Goal: Task Accomplishment & Management: Use online tool/utility

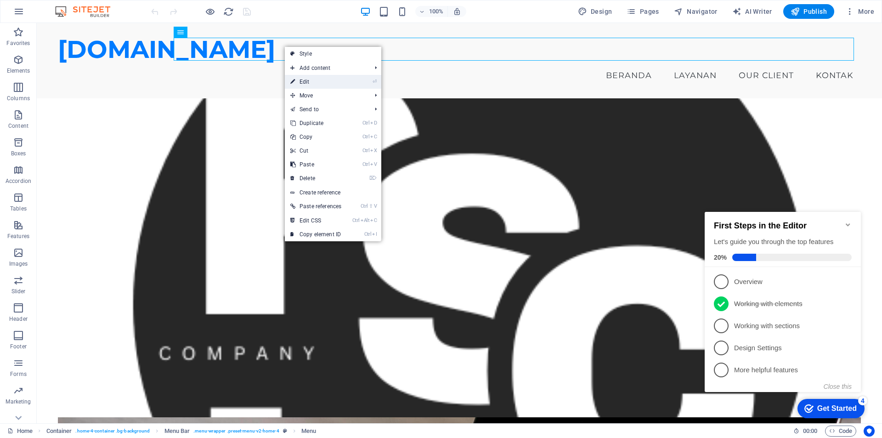
click at [310, 80] on link "⏎ Edit" at bounding box center [316, 82] width 62 height 14
select select
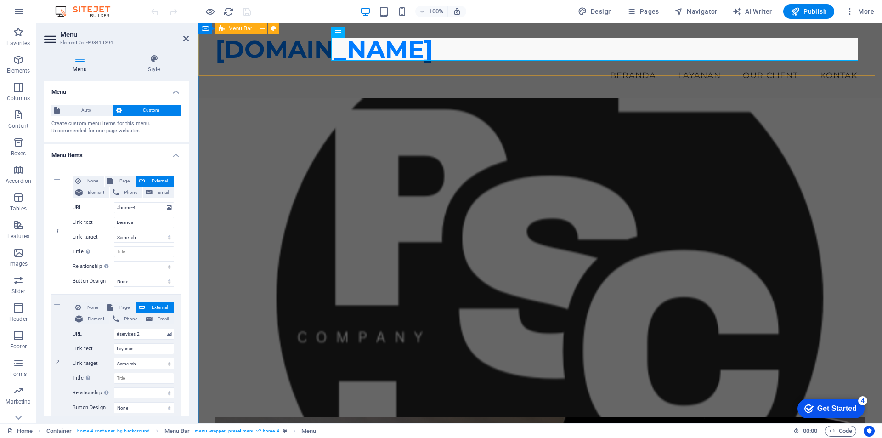
click at [245, 68] on div "[DOMAIN_NAME] Menu Beranda Layanan Our Client Kontak" at bounding box center [541, 60] width 684 height 75
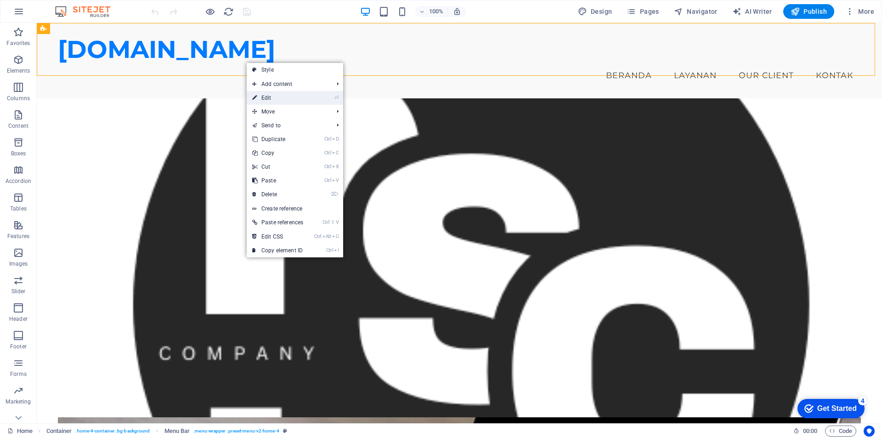
click at [311, 96] on li "⏎ Edit" at bounding box center [295, 98] width 97 height 14
click at [274, 68] on link "Style" at bounding box center [295, 70] width 97 height 14
select select "vw"
select select "rem"
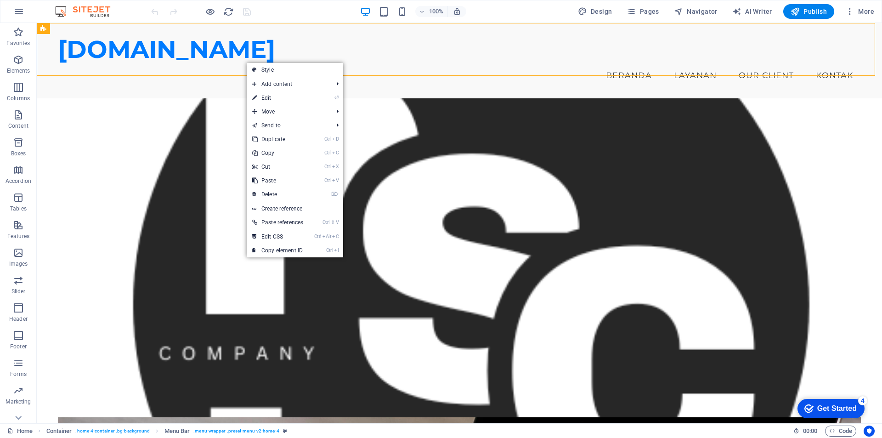
select select "vw"
select select "preset-menu-v2-home-4"
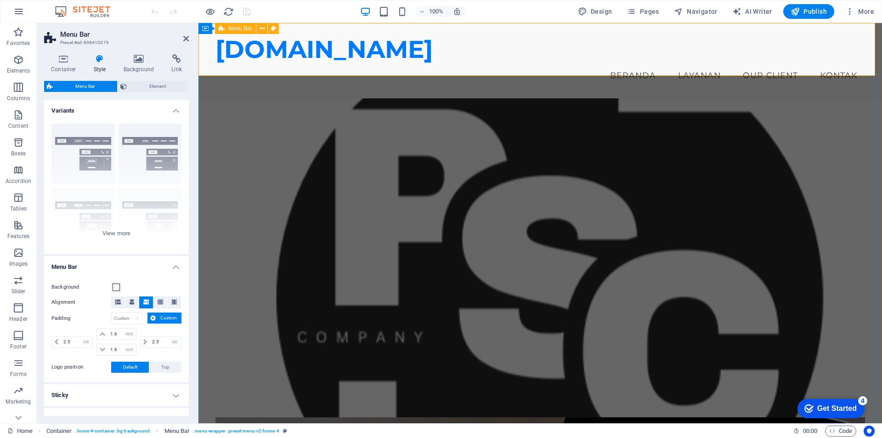
click at [259, 69] on div "[DOMAIN_NAME] Menu Beranda Layanan Our Client Kontak" at bounding box center [541, 60] width 684 height 75
click at [115, 288] on span at bounding box center [116, 287] width 7 height 7
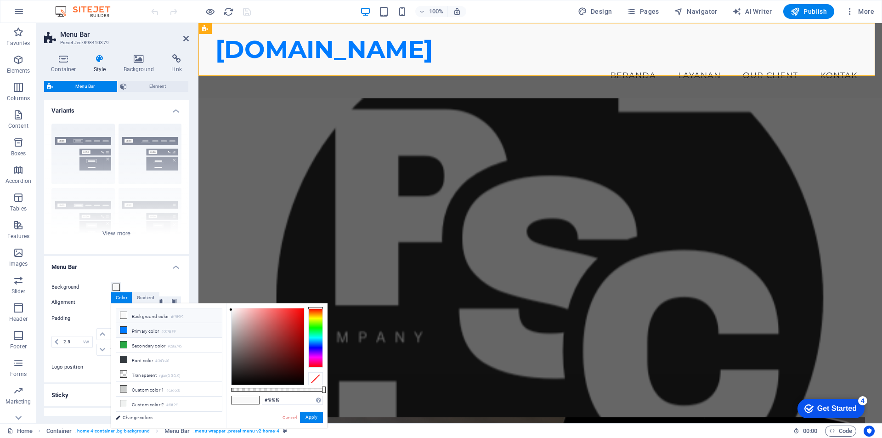
click at [124, 331] on icon at bounding box center [123, 330] width 6 height 6
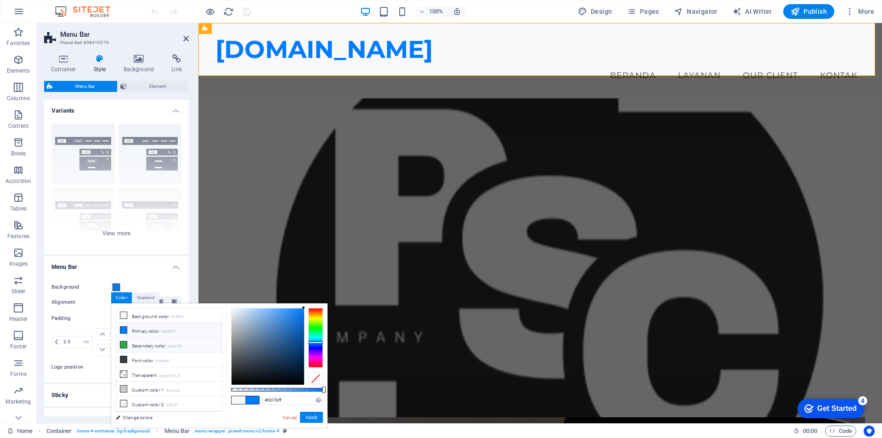
click at [124, 345] on icon at bounding box center [123, 344] width 6 height 6
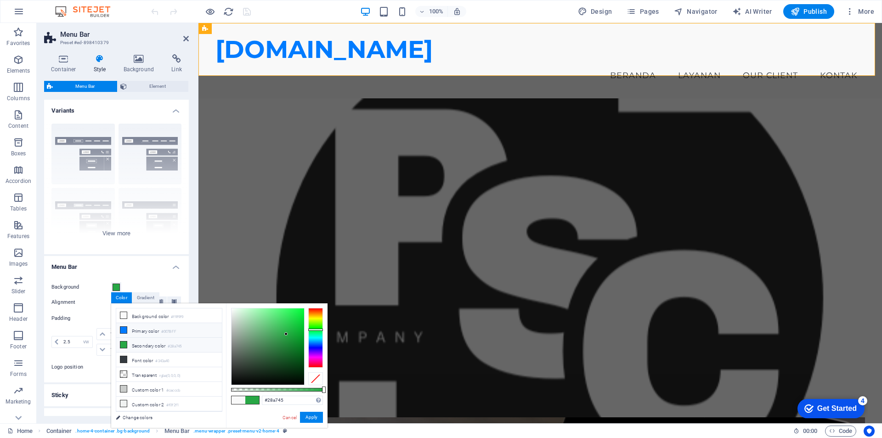
click at [123, 330] on icon at bounding box center [123, 330] width 6 height 6
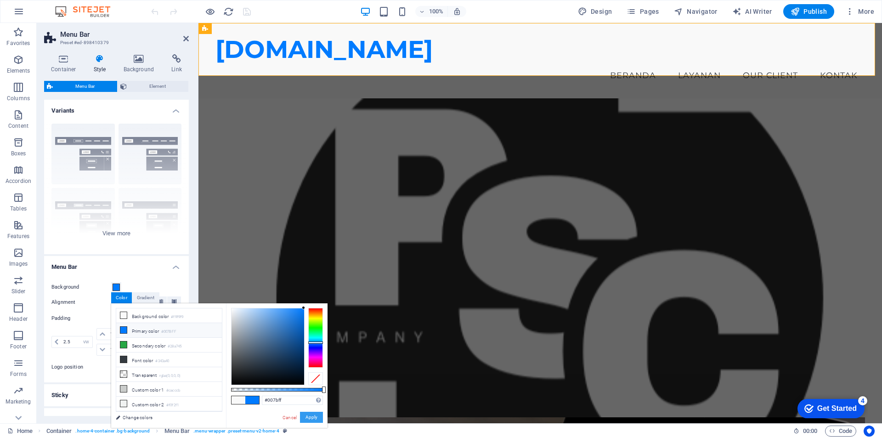
click at [318, 417] on button "Apply" at bounding box center [311, 417] width 23 height 11
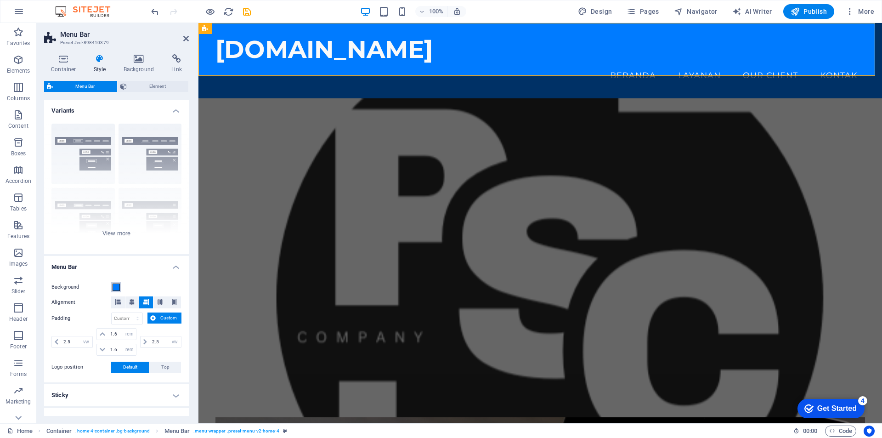
click at [119, 288] on span at bounding box center [116, 287] width 7 height 7
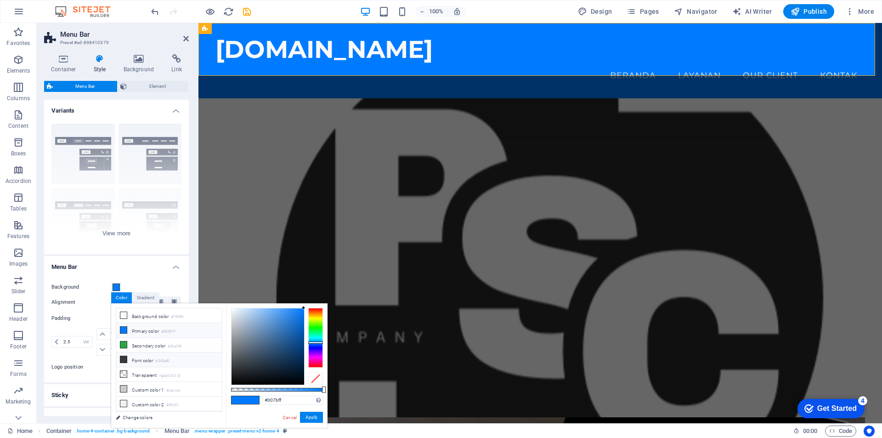
click at [124, 359] on icon at bounding box center [123, 359] width 6 height 6
click at [248, 344] on div at bounding box center [268, 346] width 73 height 76
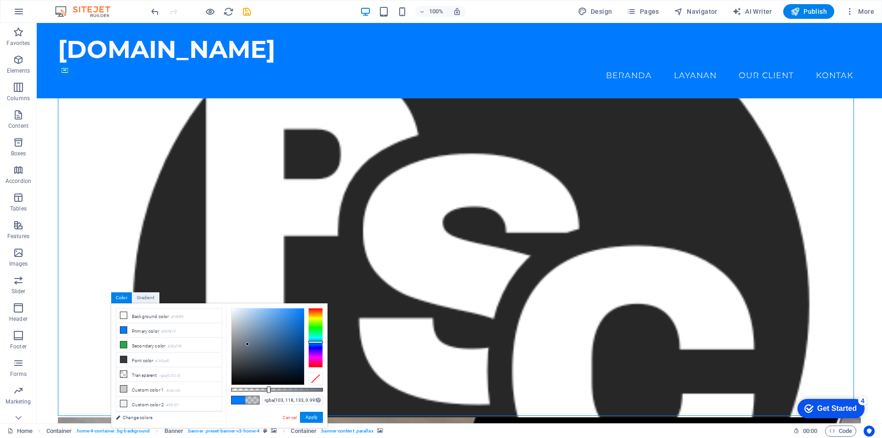
type input "#677685"
drag, startPoint x: 325, startPoint y: 390, endPoint x: 337, endPoint y: 389, distance: 12.0
click at [337, 389] on body "[DOMAIN_NAME] Home Favorites Elements Columns Content Boxes Accordion Tables Fe…" at bounding box center [441, 219] width 882 height 438
click at [314, 416] on button "Apply" at bounding box center [311, 417] width 23 height 11
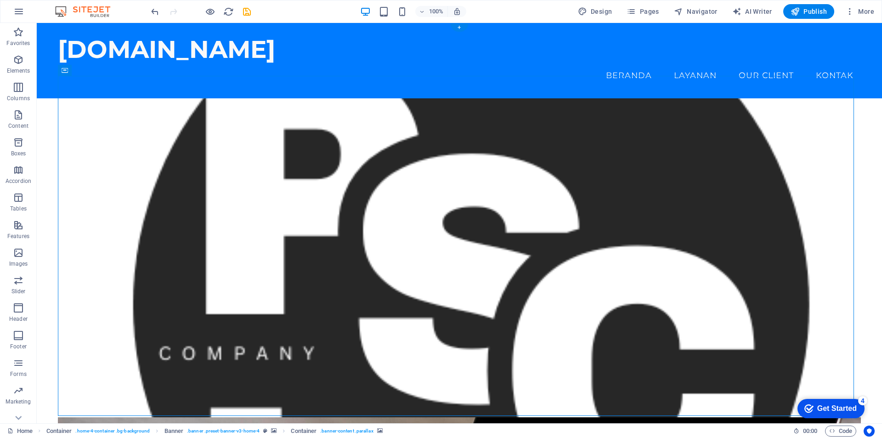
click at [49, 121] on figure at bounding box center [460, 268] width 846 height 340
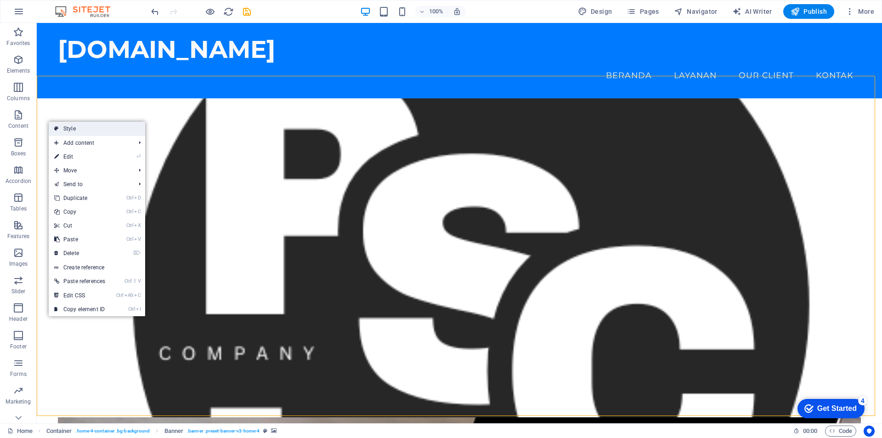
click at [61, 129] on link "Style" at bounding box center [97, 129] width 97 height 14
select select "preset-banner-v3-home-4"
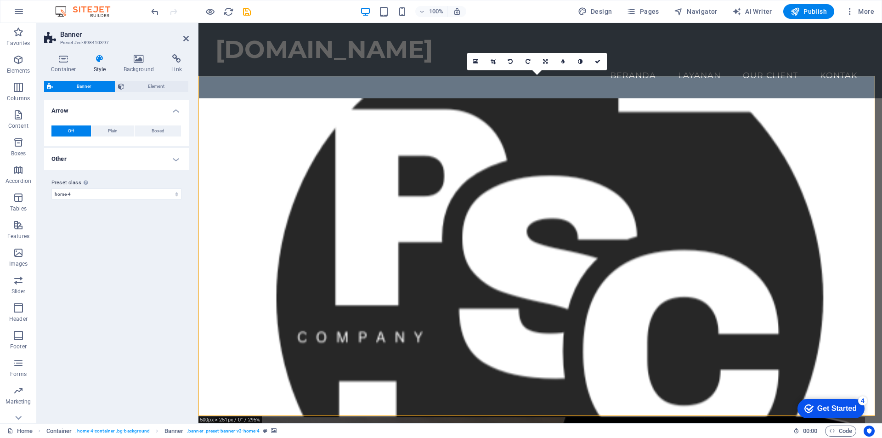
click at [205, 110] on figure at bounding box center [541, 268] width 684 height 340
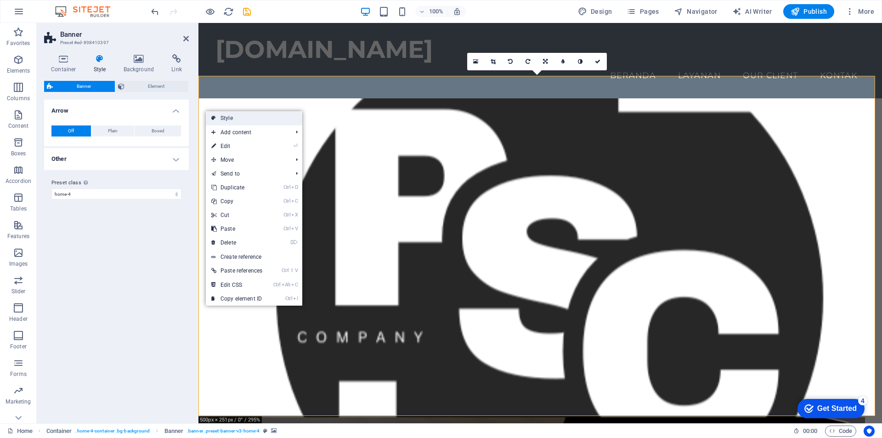
click at [221, 119] on link "Style" at bounding box center [254, 118] width 97 height 14
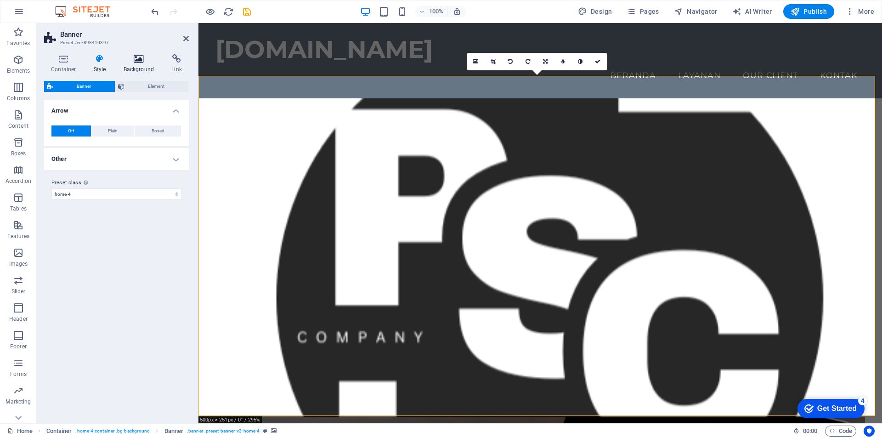
click at [137, 66] on h4 "Background" at bounding box center [141, 63] width 48 height 19
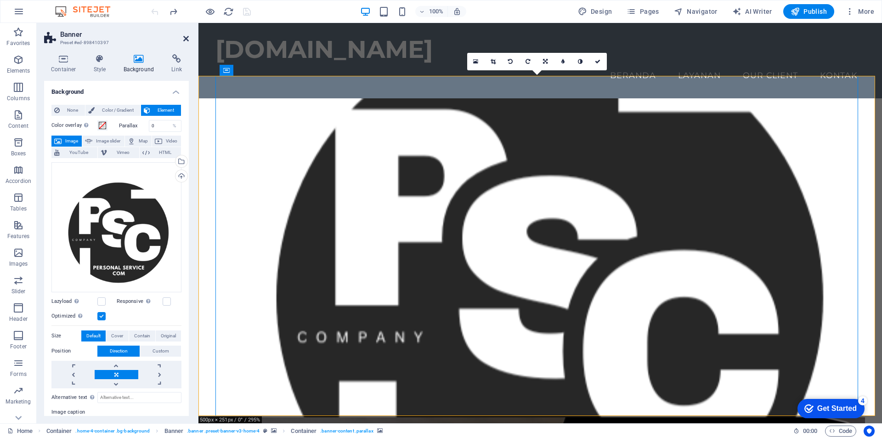
click at [188, 39] on icon at bounding box center [186, 38] width 6 height 7
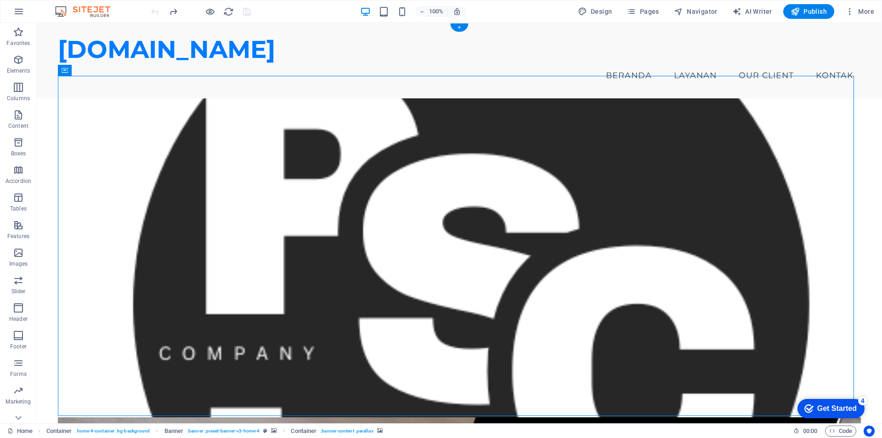
click at [44, 119] on figure at bounding box center [460, 268] width 846 height 340
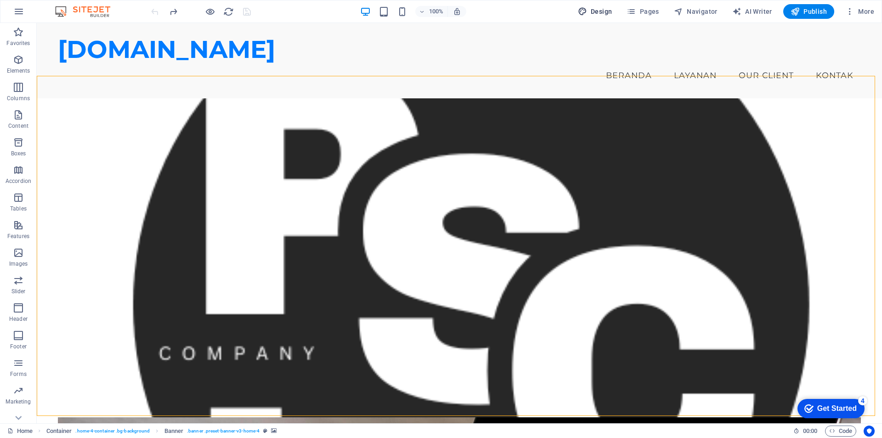
drag, startPoint x: 519, startPoint y: 22, endPoint x: 599, endPoint y: 8, distance: 81.1
click at [599, 8] on span "Design" at bounding box center [595, 11] width 34 height 9
select select "px"
select select "200"
select select "px"
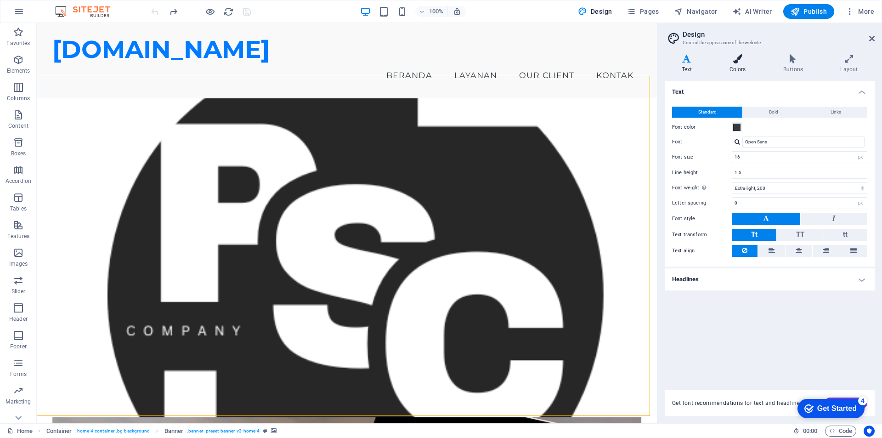
click at [739, 65] on h4 "Colors" at bounding box center [740, 63] width 54 height 19
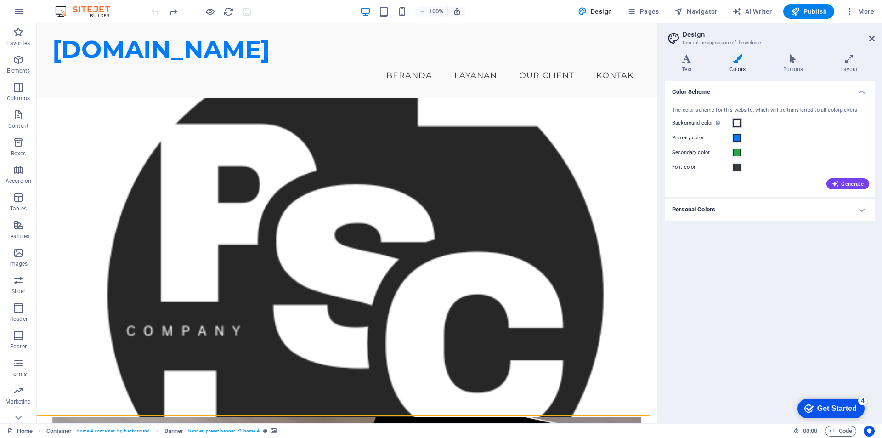
click at [734, 125] on span at bounding box center [736, 122] width 7 height 7
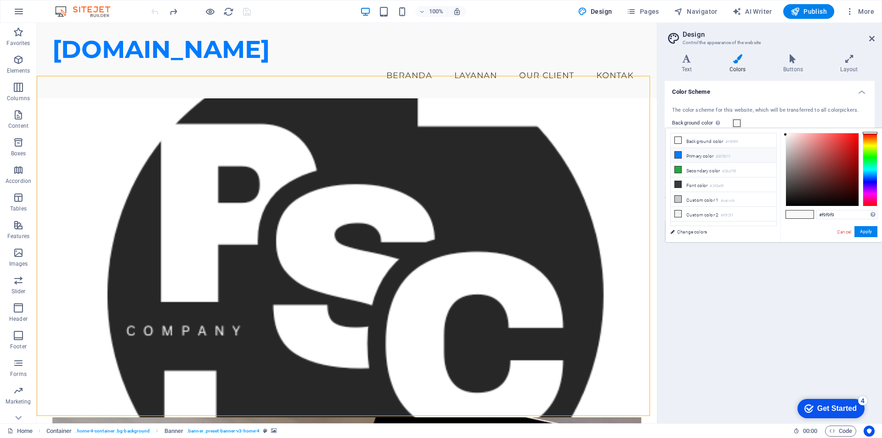
click at [680, 155] on icon at bounding box center [678, 155] width 6 height 6
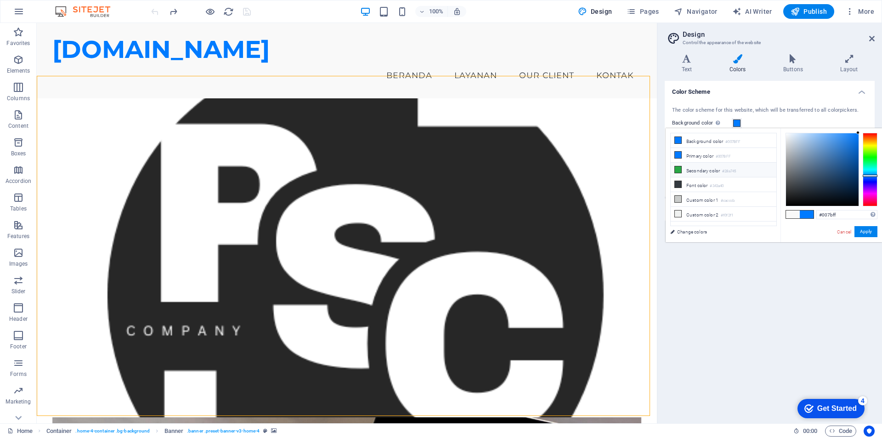
click at [679, 167] on icon at bounding box center [678, 169] width 6 height 6
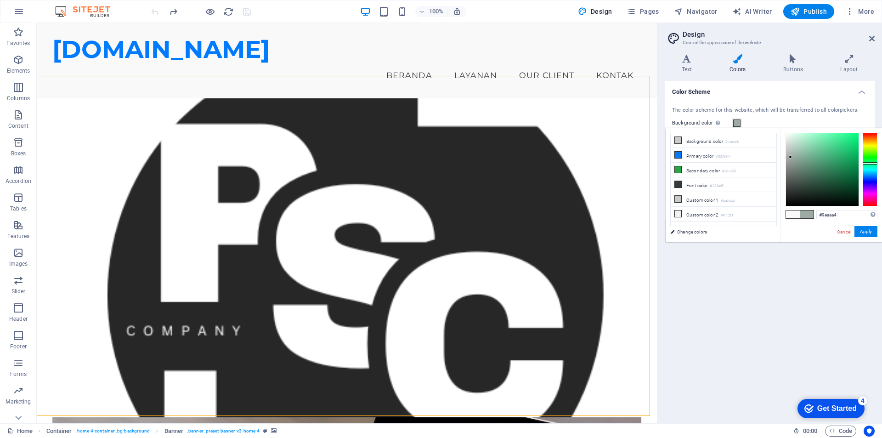
click at [791, 157] on div at bounding box center [822, 169] width 73 height 73
click at [867, 234] on button "Apply" at bounding box center [866, 231] width 23 height 11
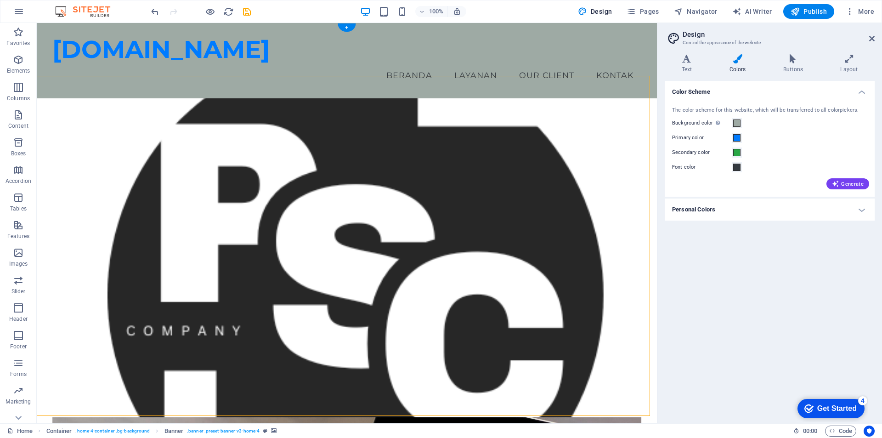
click at [643, 131] on figure at bounding box center [347, 268] width 620 height 340
click at [644, 125] on figure at bounding box center [347, 268] width 620 height 340
click at [643, 125] on figure at bounding box center [347, 268] width 620 height 340
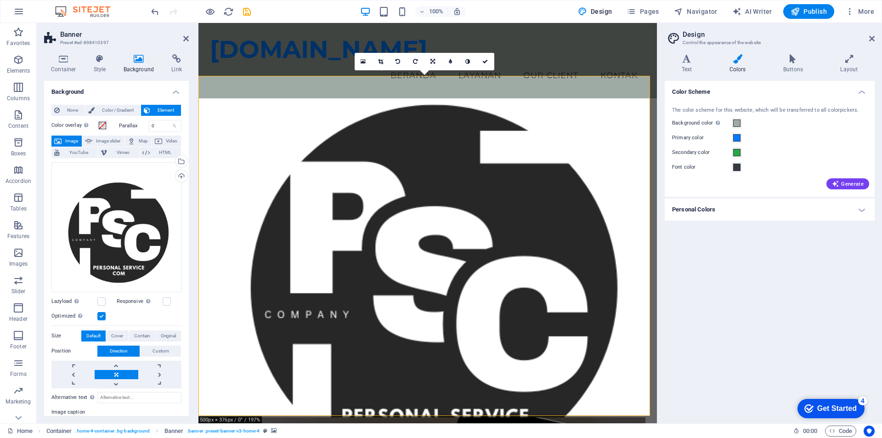
click at [206, 125] on figure at bounding box center [428, 268] width 459 height 340
drag, startPoint x: 138, startPoint y: 179, endPoint x: 69, endPoint y: 193, distance: 70.4
click at [69, 193] on div "Drag files here, click to choose files or select files from Files or our free s…" at bounding box center [116, 227] width 130 height 130
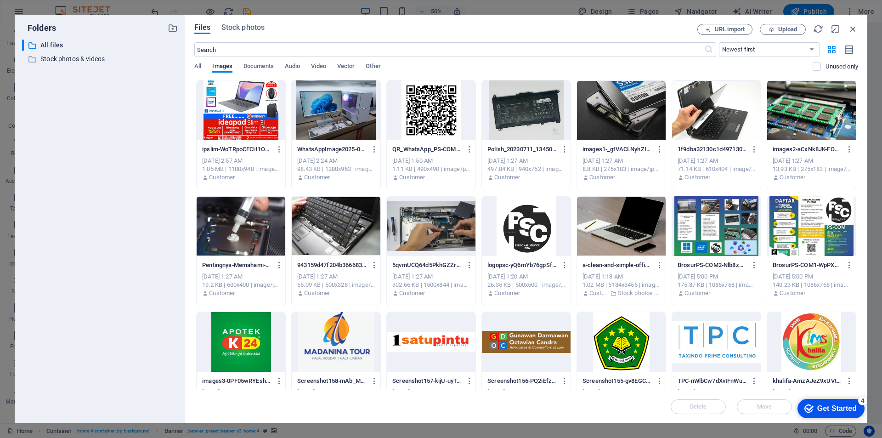
drag, startPoint x: 69, startPoint y: 193, endPoint x: 831, endPoint y: 40, distance: 777.2
click at [853, 29] on icon "button" at bounding box center [853, 29] width 10 height 10
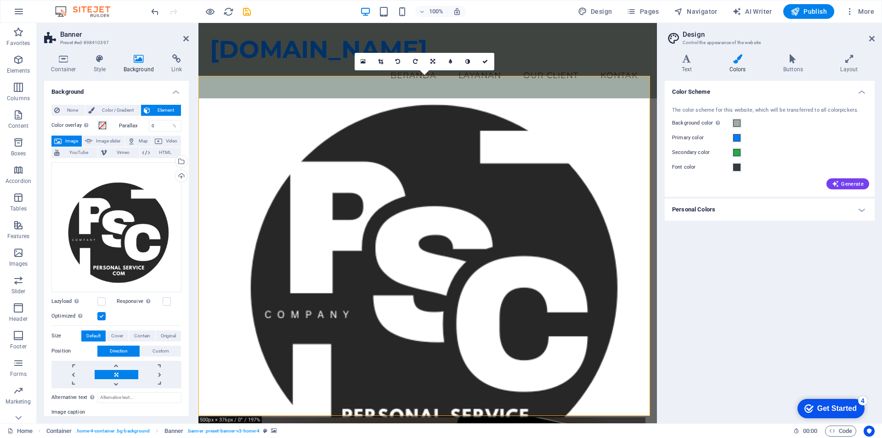
drag, startPoint x: 265, startPoint y: 202, endPoint x: 204, endPoint y: 122, distance: 100.6
click at [204, 122] on figure at bounding box center [428, 268] width 459 height 340
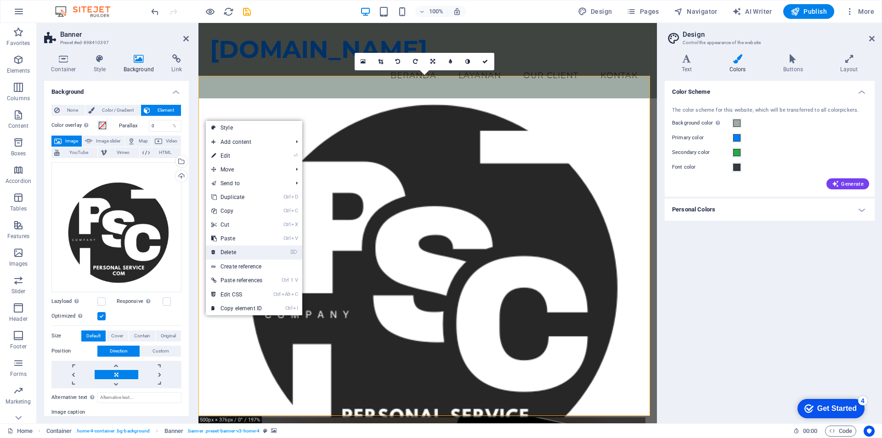
click at [244, 248] on link "⌦ Delete" at bounding box center [237, 252] width 62 height 14
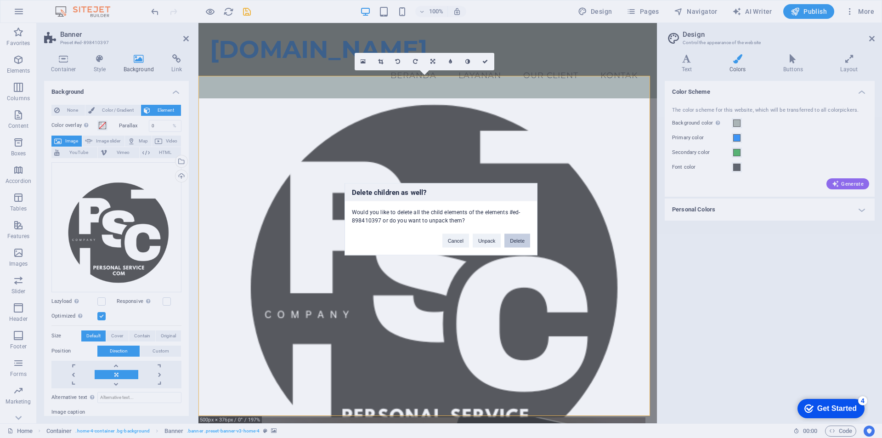
click at [518, 244] on button "Delete" at bounding box center [518, 240] width 26 height 14
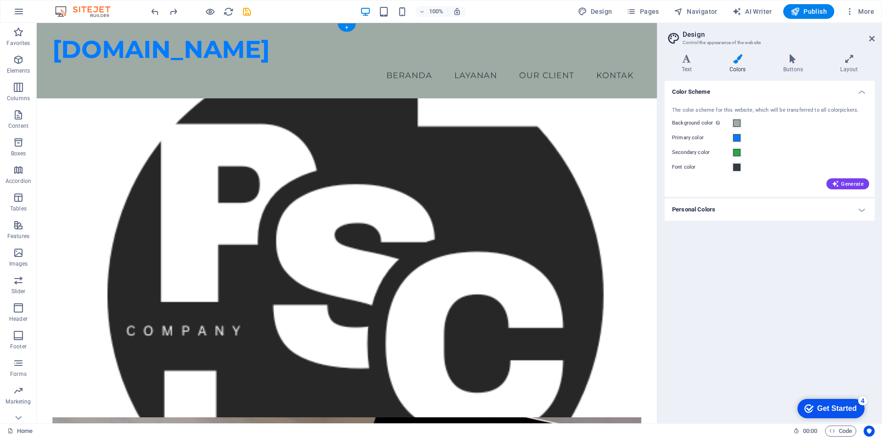
click at [641, 105] on figure at bounding box center [347, 268] width 620 height 340
click at [737, 124] on span at bounding box center [736, 122] width 7 height 7
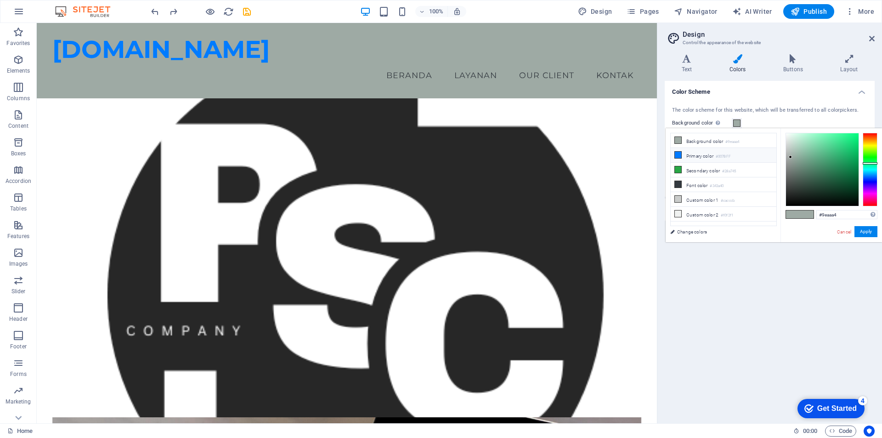
click at [679, 155] on icon at bounding box center [678, 155] width 6 height 6
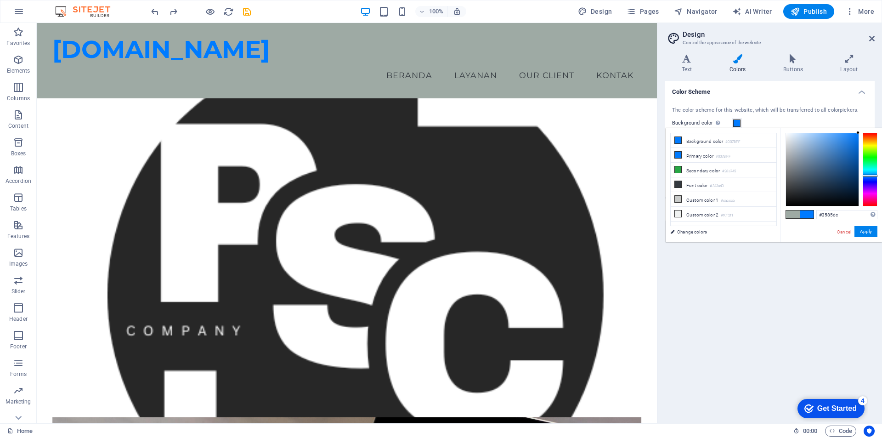
click at [841, 143] on div at bounding box center [822, 169] width 73 height 73
click at [833, 150] on div at bounding box center [822, 169] width 73 height 73
click at [840, 156] on div at bounding box center [822, 169] width 73 height 73
click at [839, 149] on div at bounding box center [822, 169] width 73 height 73
click at [834, 145] on div at bounding box center [822, 169] width 73 height 73
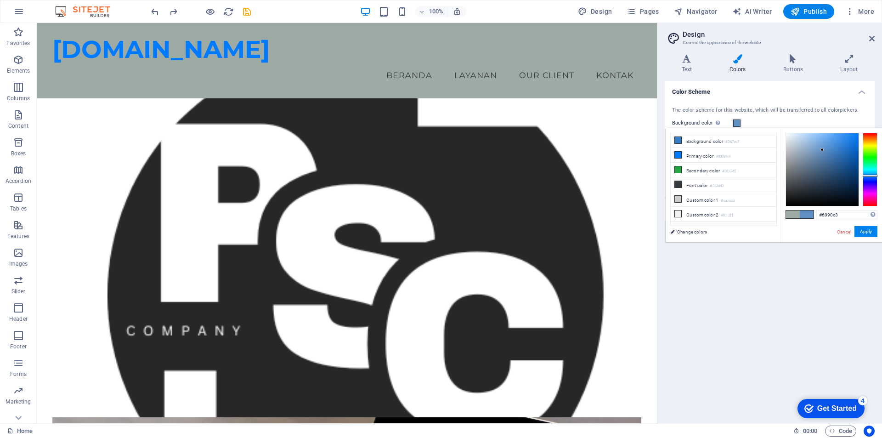
click at [823, 150] on div at bounding box center [822, 169] width 73 height 73
click at [817, 141] on div at bounding box center [822, 169] width 73 height 73
click at [818, 137] on div at bounding box center [822, 169] width 73 height 73
click at [869, 231] on button "Apply" at bounding box center [866, 231] width 23 height 11
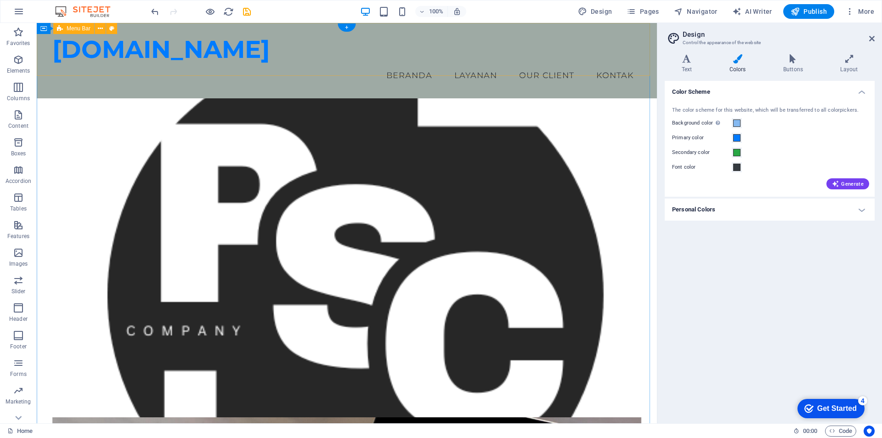
click at [301, 63] on div "[DOMAIN_NAME] Menu Beranda Layanan Our Client Kontak" at bounding box center [347, 60] width 620 height 75
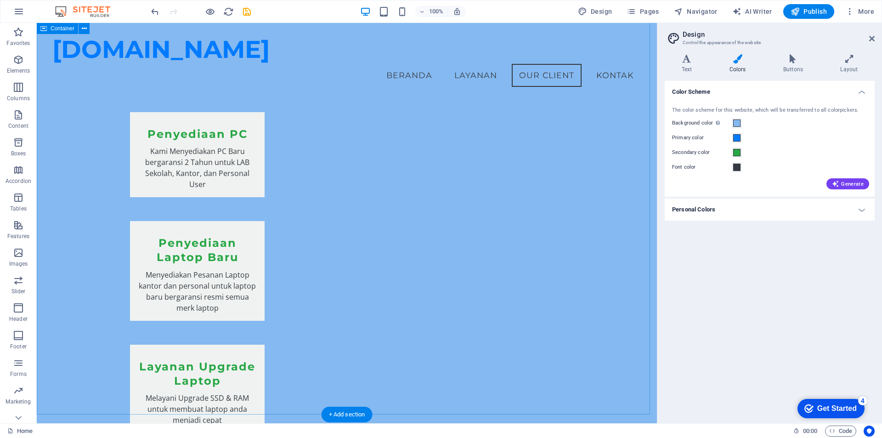
scroll to position [1097, 0]
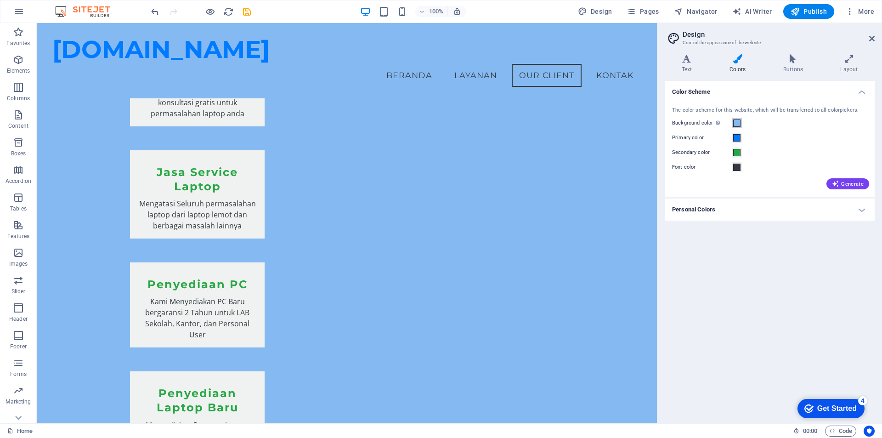
click at [739, 122] on span at bounding box center [736, 122] width 7 height 7
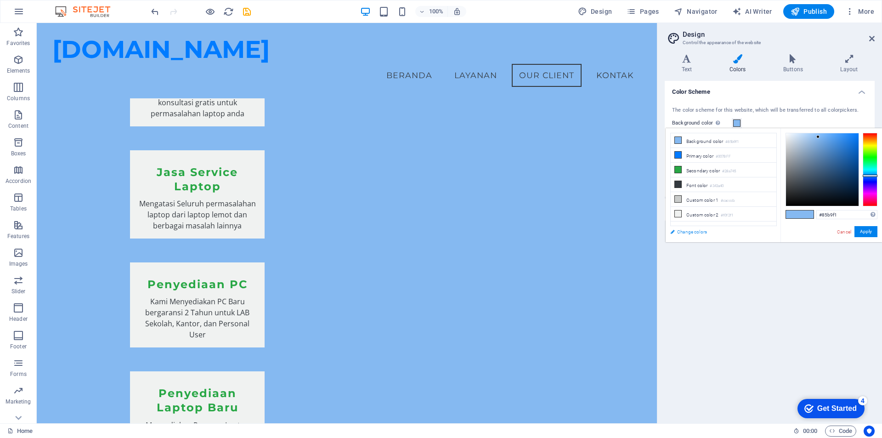
click at [690, 233] on link "Change colors" at bounding box center [719, 231] width 107 height 11
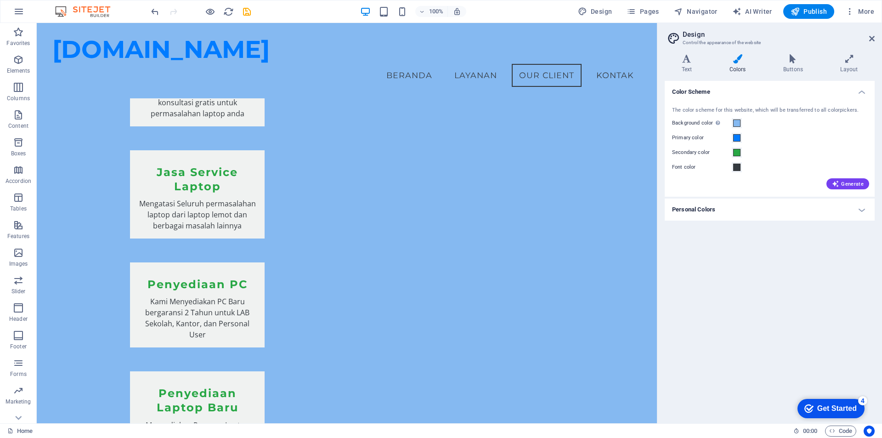
click at [863, 209] on h4 "Personal Colors" at bounding box center [770, 210] width 210 height 22
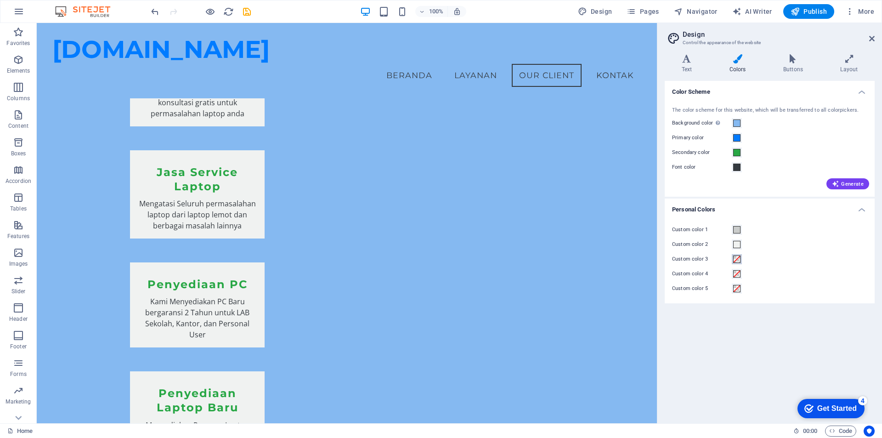
click at [739, 255] on button "Custom color 3" at bounding box center [737, 259] width 10 height 10
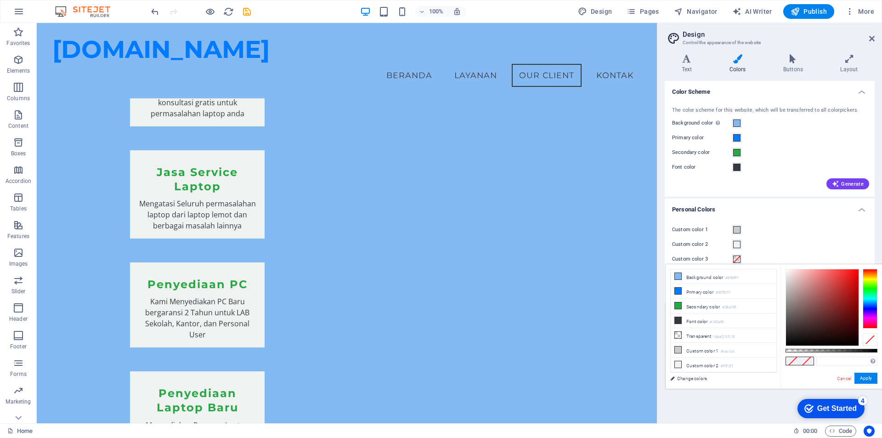
click at [762, 205] on h4 "Personal Colors" at bounding box center [770, 207] width 210 height 17
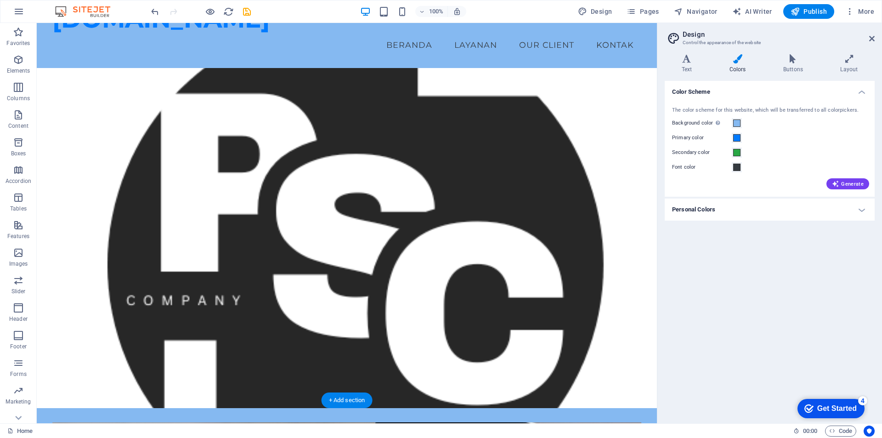
scroll to position [92, 0]
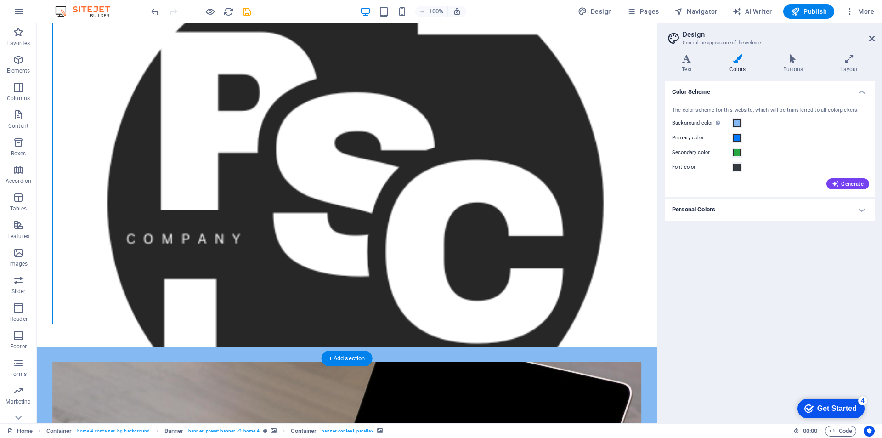
click at [736, 122] on span at bounding box center [736, 122] width 7 height 7
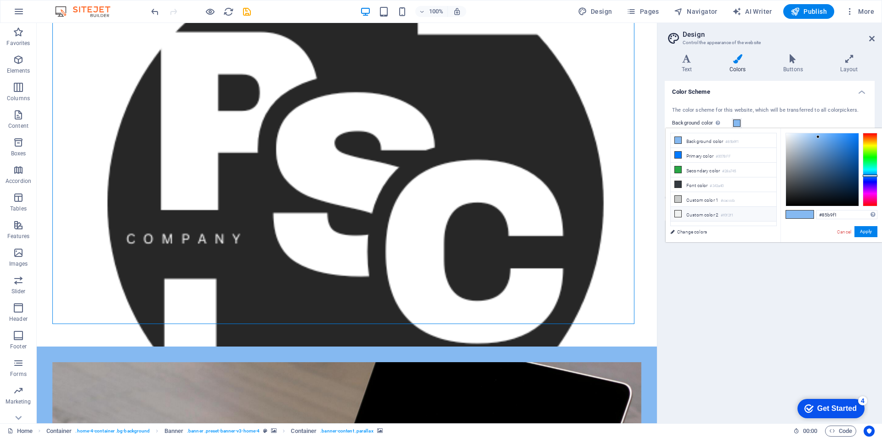
click at [678, 212] on icon at bounding box center [678, 213] width 6 height 6
type input "#f0f2f1"
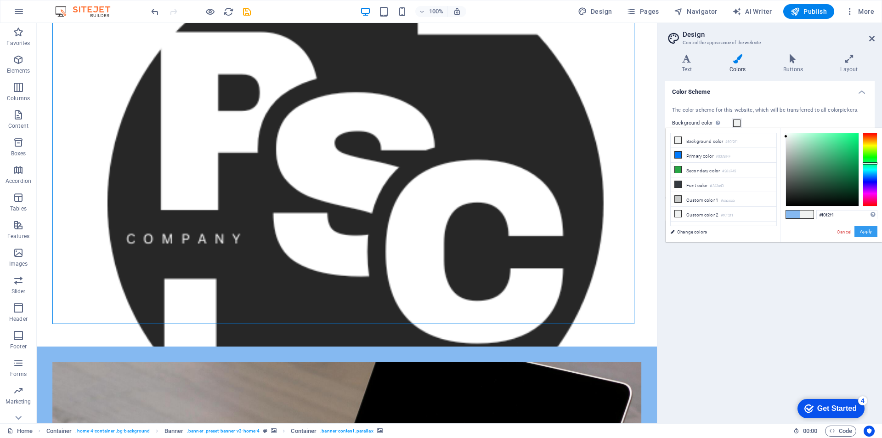
click at [866, 230] on button "Apply" at bounding box center [866, 231] width 23 height 11
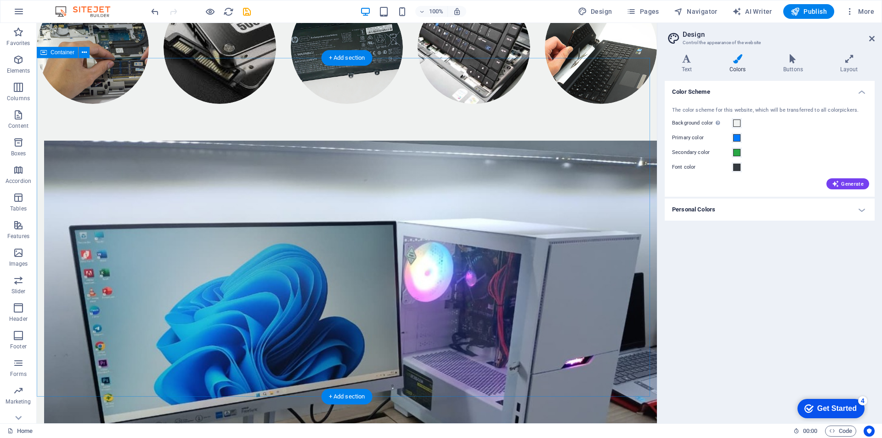
scroll to position [1955, 0]
